Goal: Task Accomplishment & Management: Manage account settings

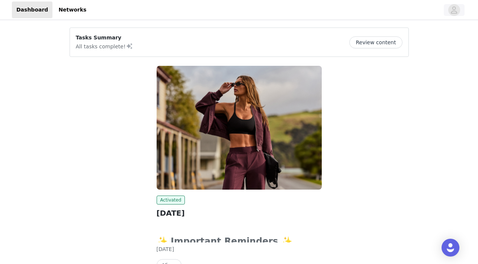
click at [455, 12] on icon "avatar" at bounding box center [454, 10] width 7 height 12
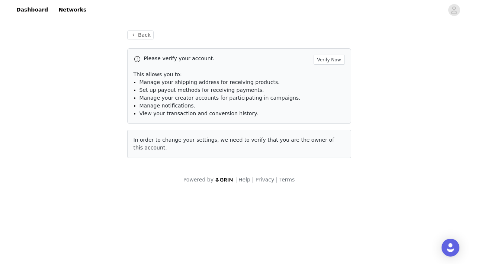
click at [389, 31] on div "Back Please verify your account. Verify Now This allows you to: Manage your shi…" at bounding box center [239, 107] width 478 height 171
click at [31, 8] on link "Dashboard" at bounding box center [32, 9] width 41 height 17
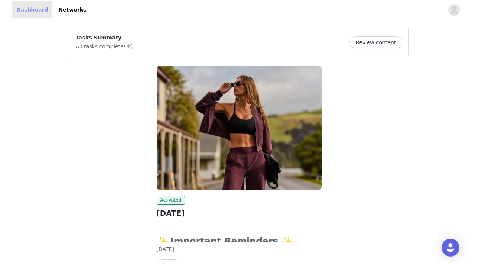
click at [33, 10] on link "Dashboard" at bounding box center [32, 9] width 41 height 17
click at [388, 45] on button "Review content" at bounding box center [376, 42] width 53 height 12
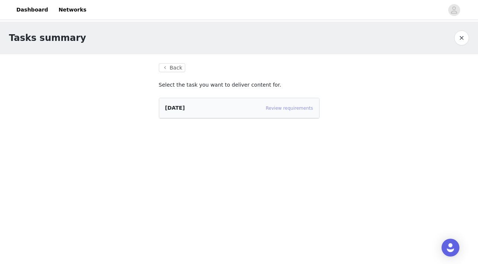
click at [287, 109] on link "Review requirements" at bounding box center [289, 108] width 47 height 5
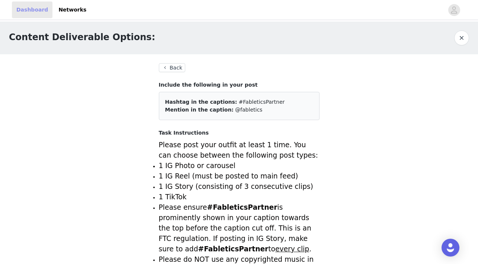
click at [32, 13] on link "Dashboard" at bounding box center [32, 9] width 41 height 17
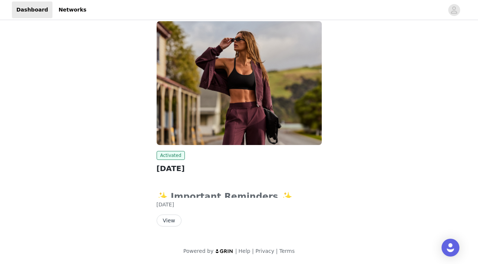
scroll to position [45, 0]
click at [184, 196] on strong "✨ Important Reminders ✨" at bounding box center [227, 197] width 141 height 10
click at [169, 220] on button "View" at bounding box center [169, 221] width 25 height 12
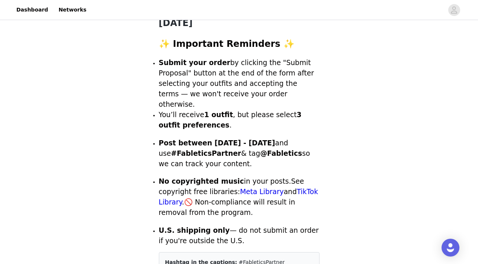
scroll to position [165, 0]
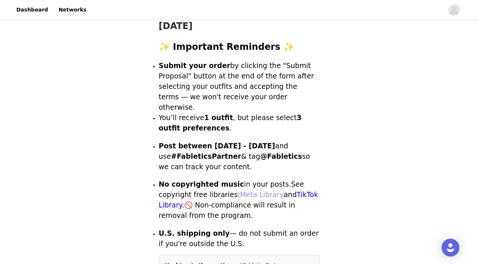
click at [240, 191] on link "Meta Library" at bounding box center [262, 195] width 44 height 8
